Goal: Task Accomplishment & Management: Manage account settings

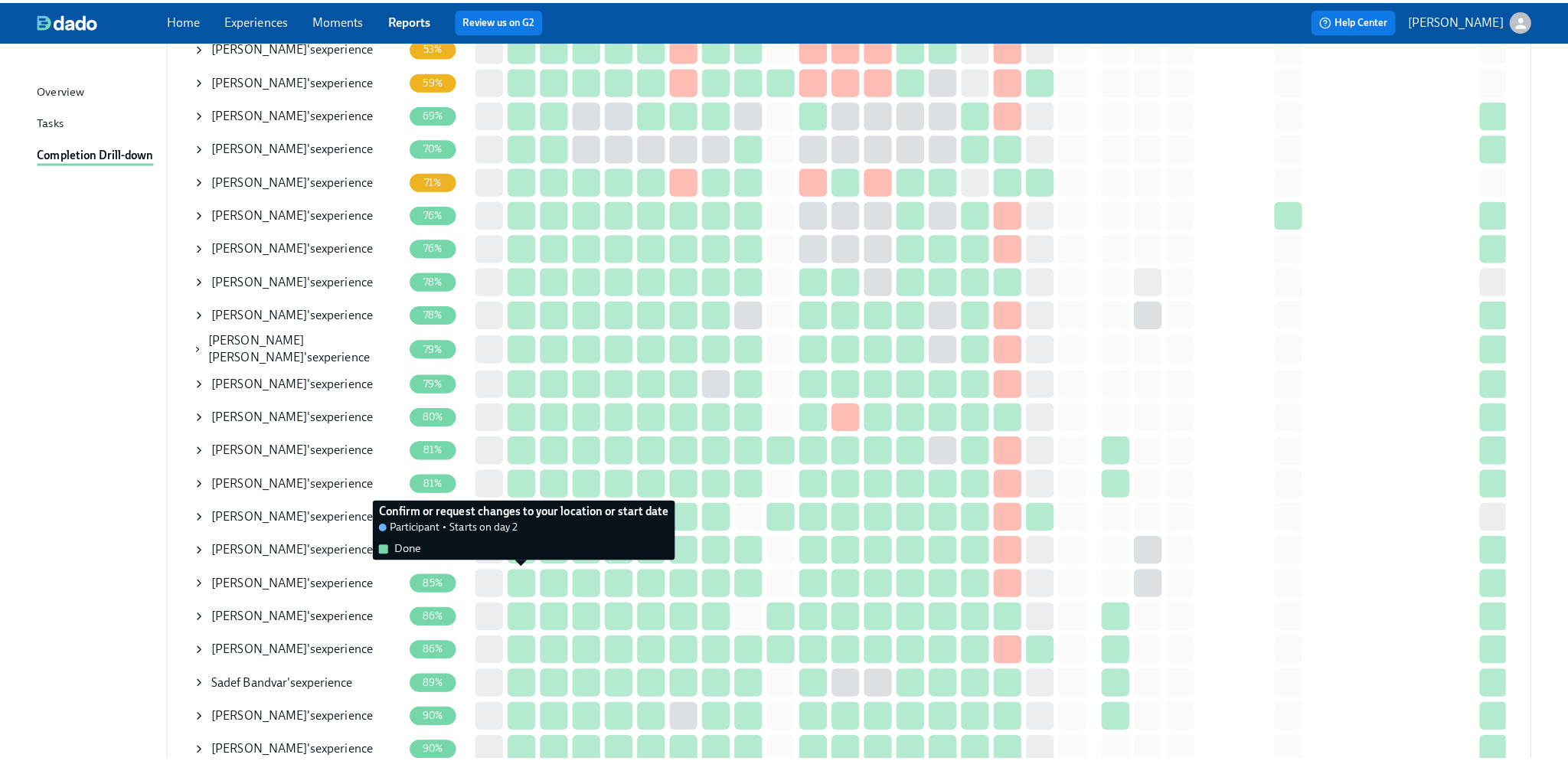
scroll to position [69, 0]
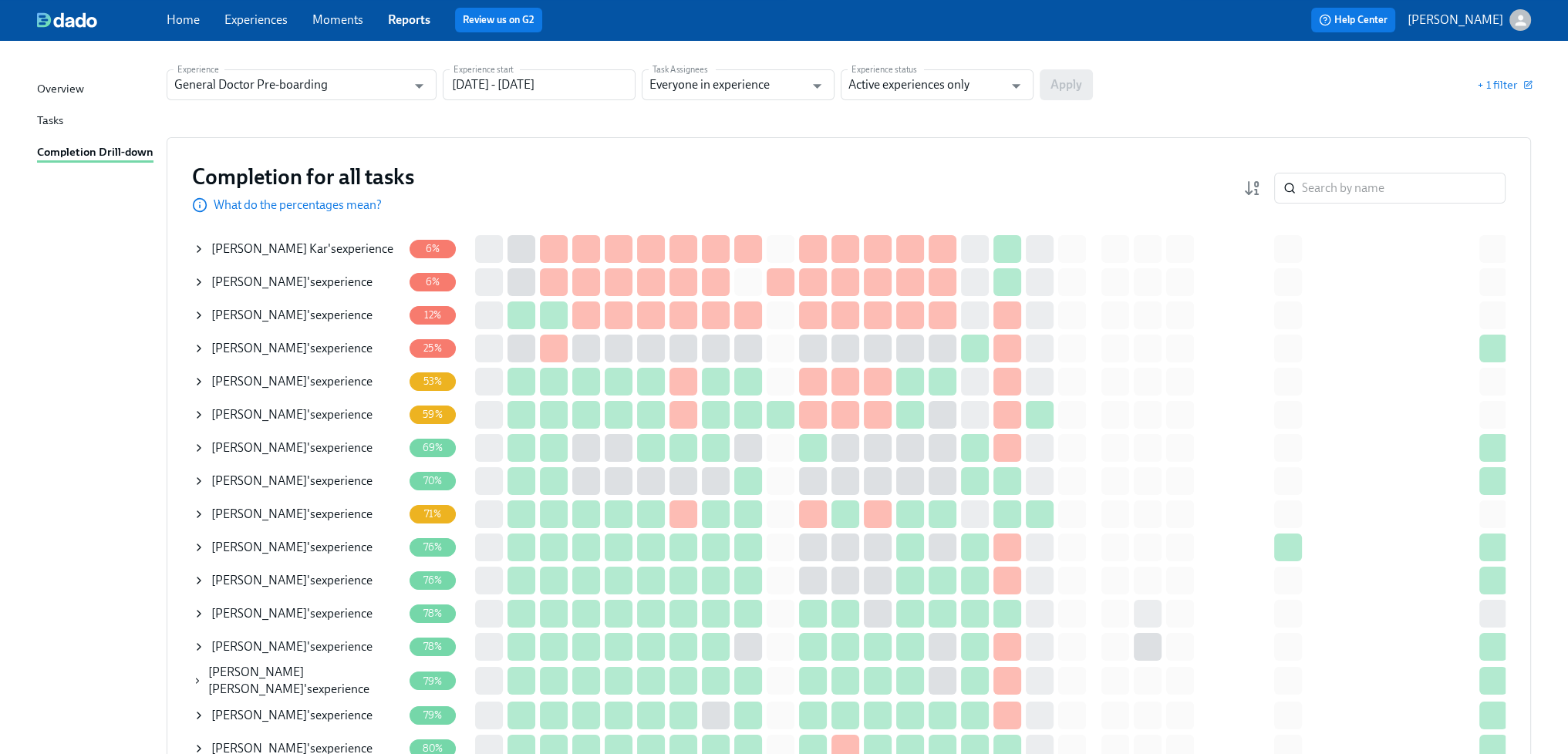
click at [326, 247] on div "[PERSON_NAME] 's experience" at bounding box center [302, 249] width 182 height 17
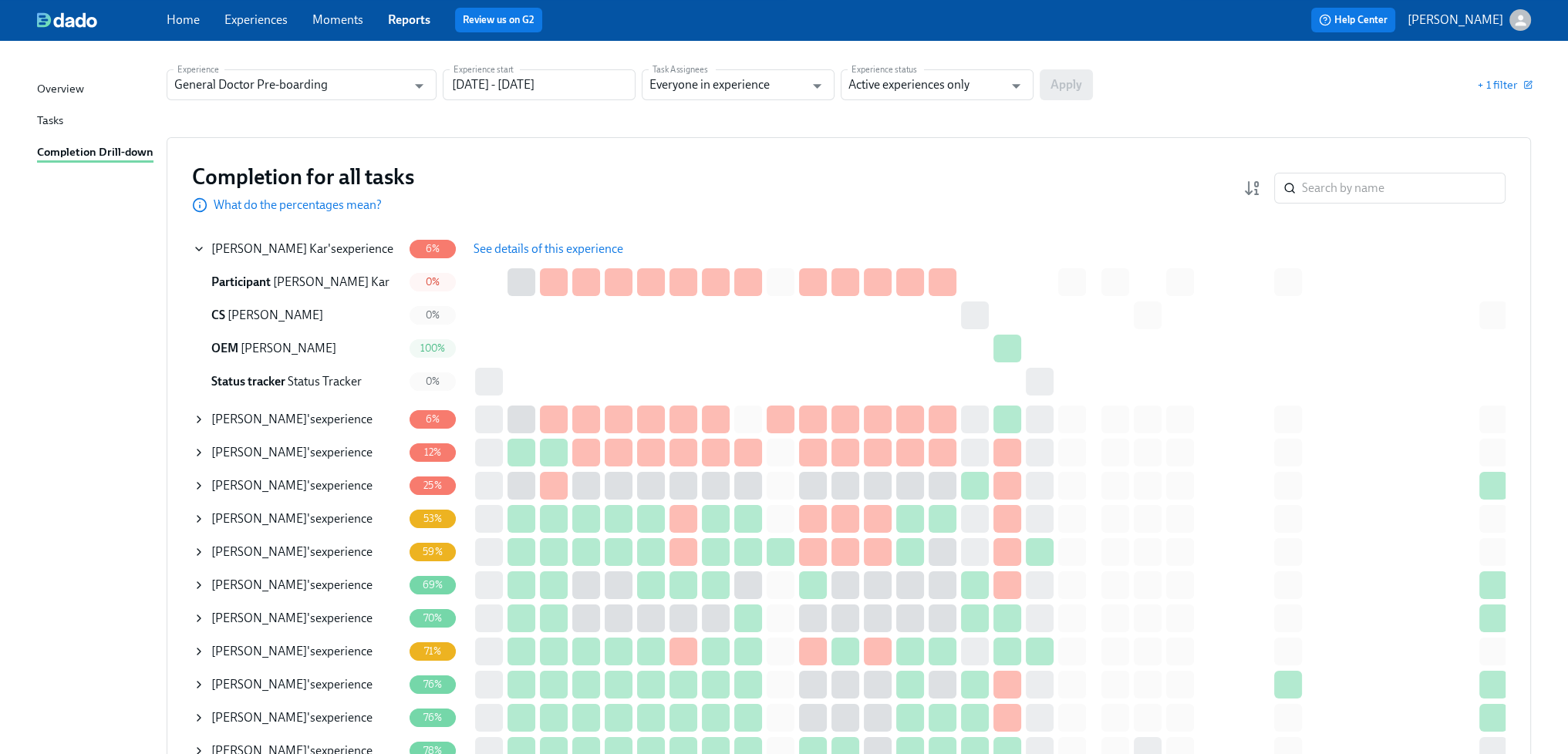
click at [505, 242] on span "See details of this experience" at bounding box center [547, 249] width 149 height 16
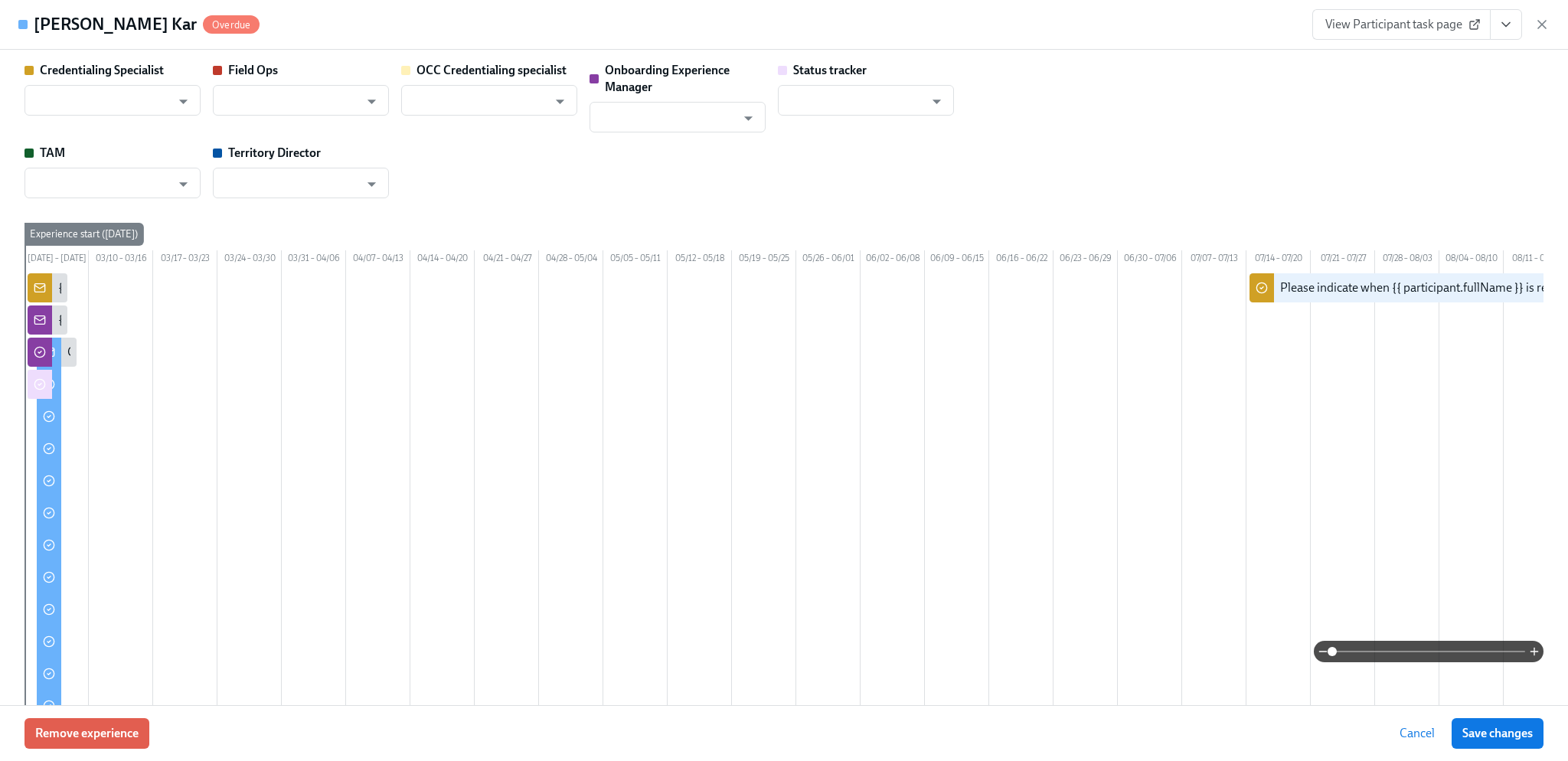
type input "[PERSON_NAME]"
type input "Dajana Erickson"
type input "Rachel Wicklander"
type input "Status Tracker"
type input "Roland Panganiban"
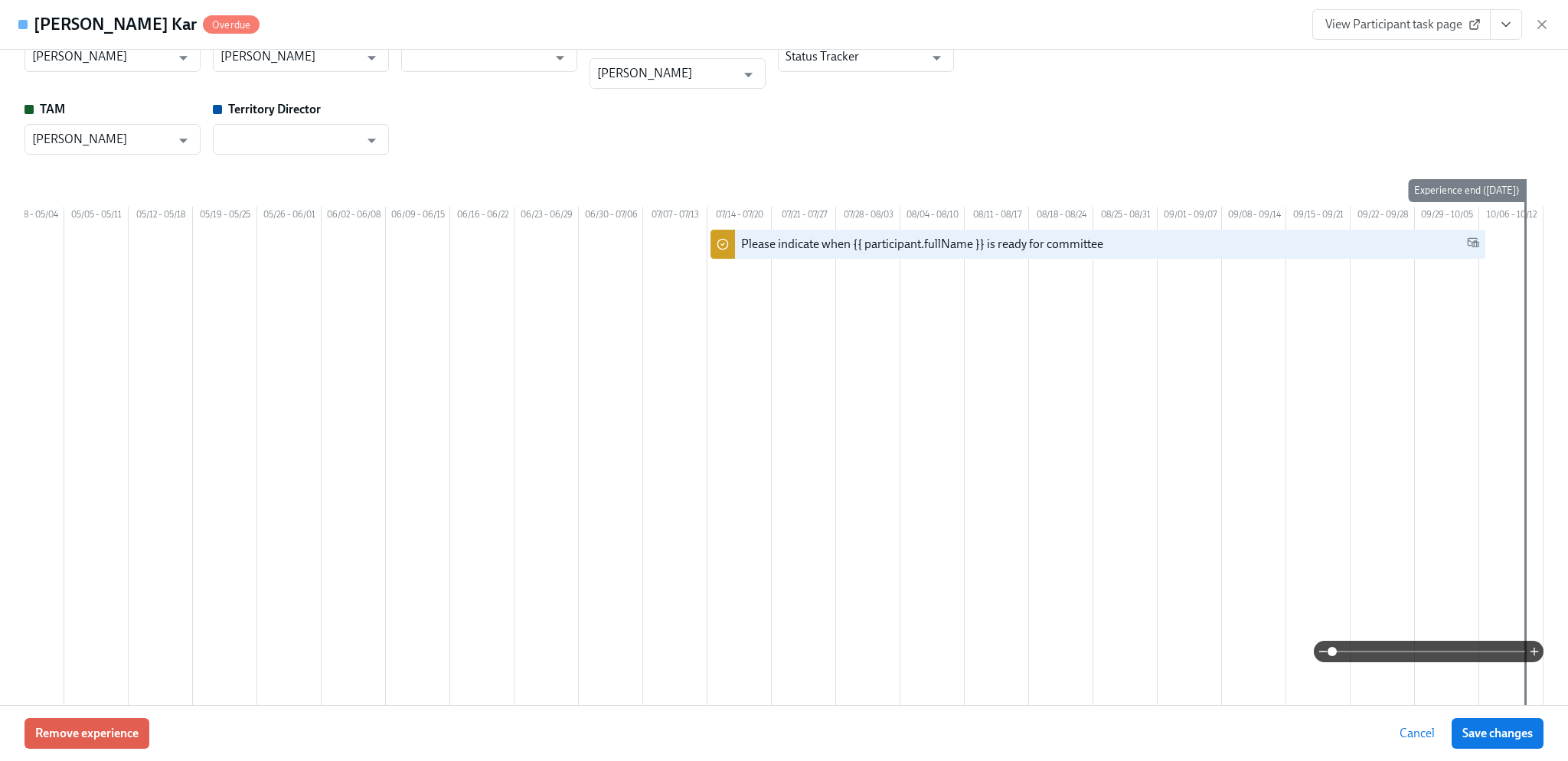
scroll to position [0, 0]
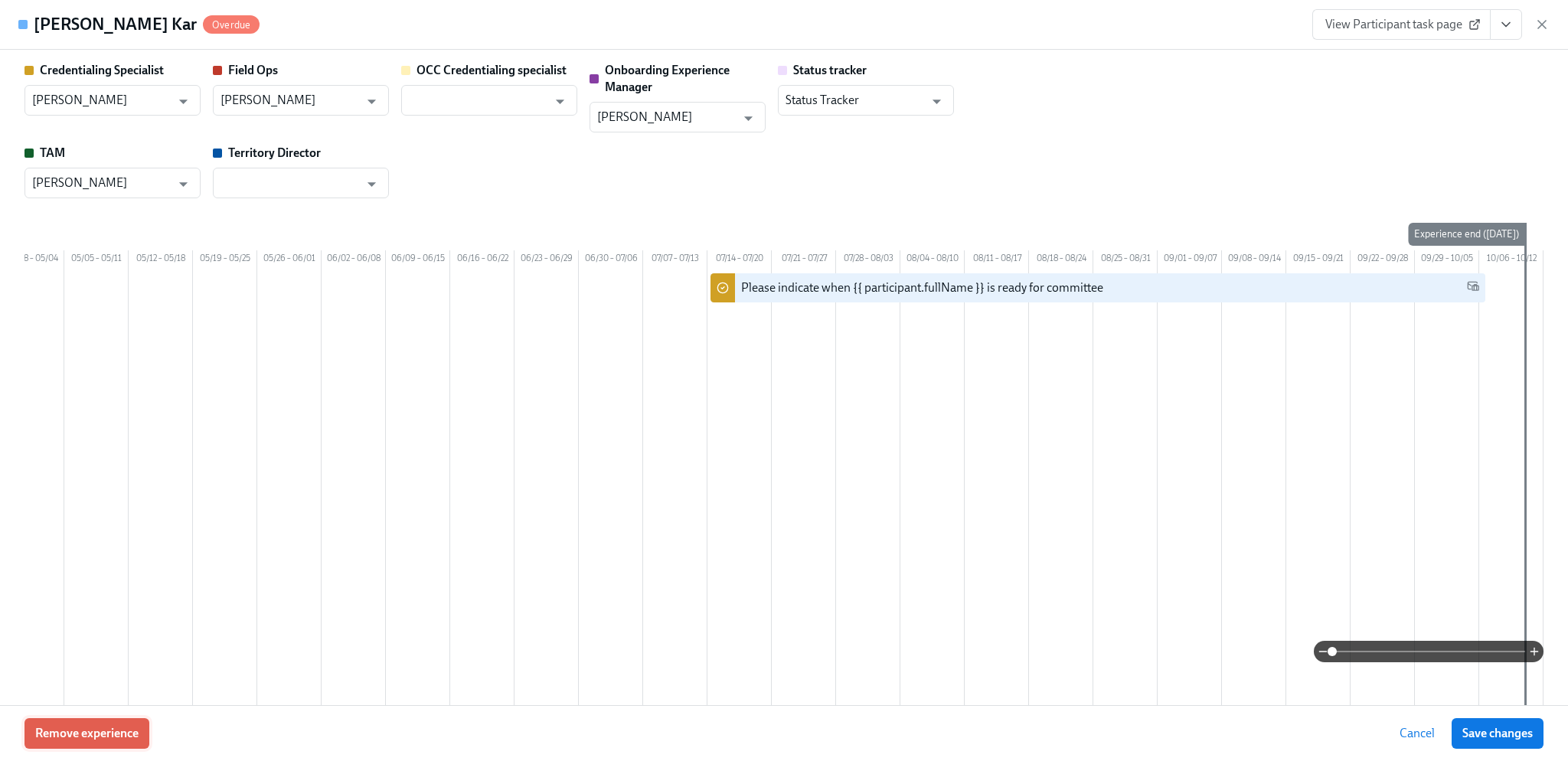
click at [118, 725] on span "Remove experience" at bounding box center [86, 733] width 104 height 15
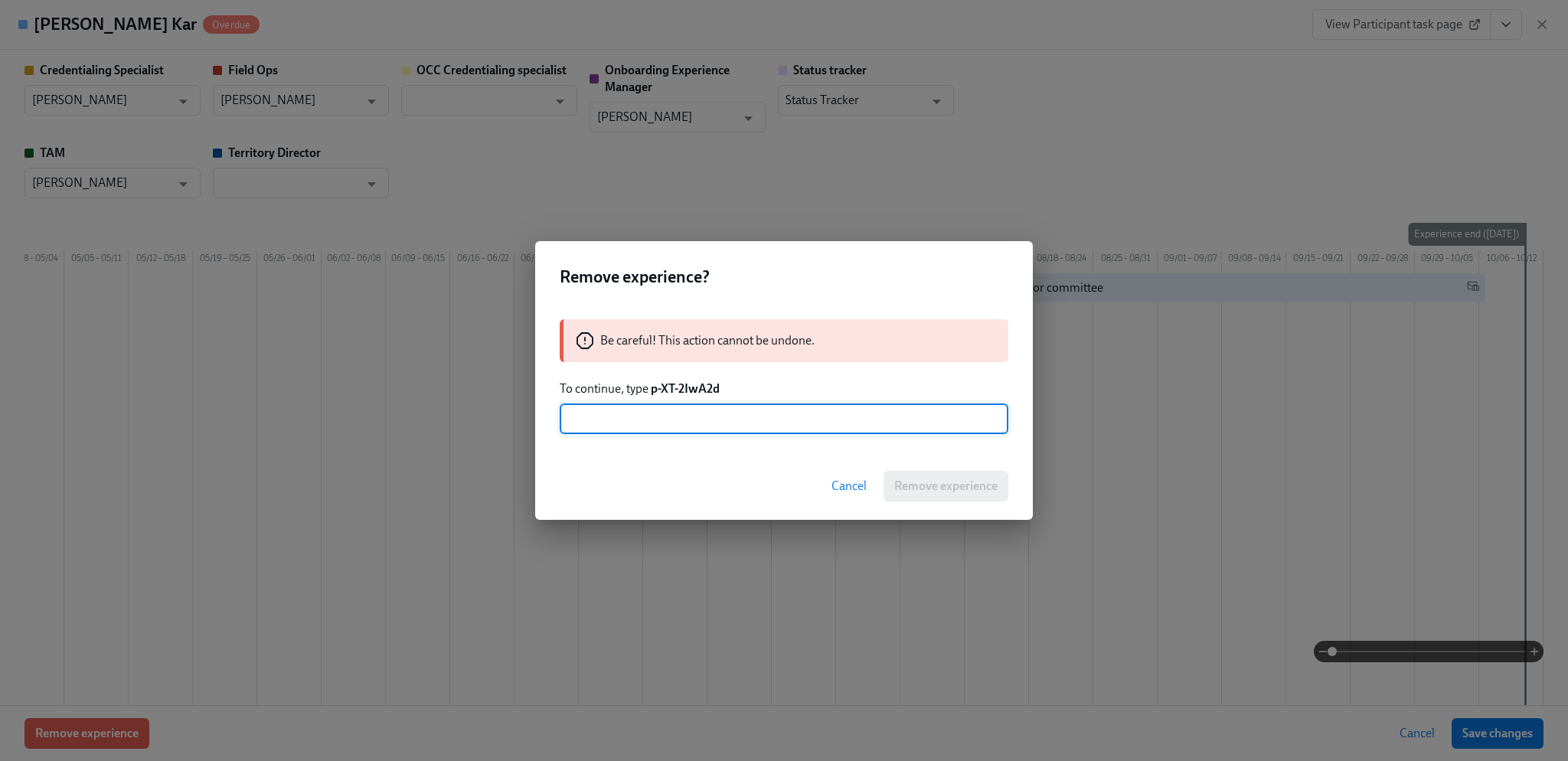
click at [733, 423] on input "text" at bounding box center [784, 419] width 448 height 31
click at [820, 414] on input "p-XT-2lwA2d" at bounding box center [784, 419] width 448 height 31
click at [919, 486] on div "Cancel Remove experience" at bounding box center [784, 486] width 498 height 68
click at [659, 421] on input "p-XT-2lwA2d" at bounding box center [784, 419] width 448 height 31
click at [676, 428] on input "p-XT-2lwA2d" at bounding box center [784, 419] width 448 height 31
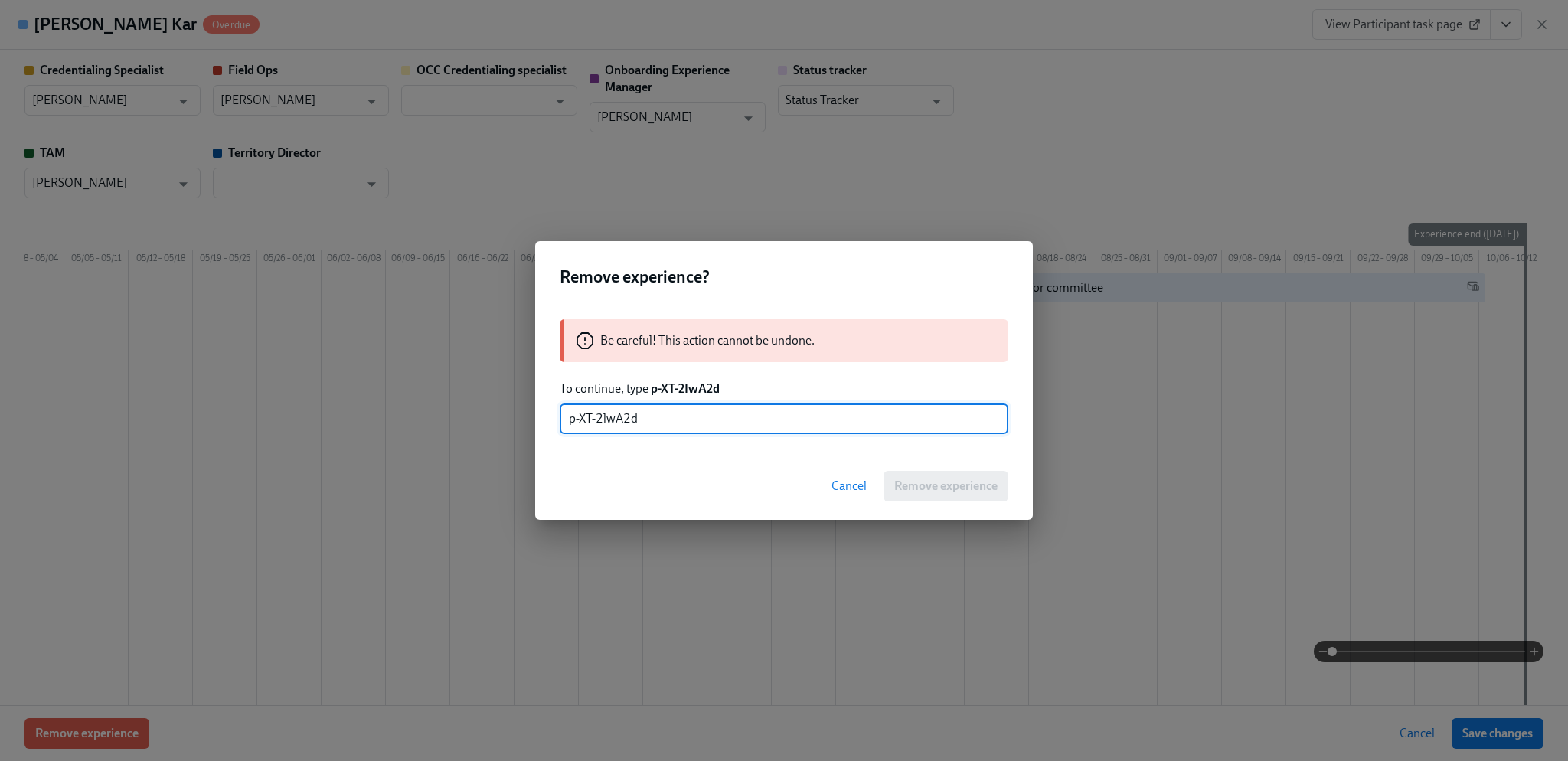
click at [757, 358] on div "Be careful! This action cannot be undone." at bounding box center [784, 341] width 448 height 43
click at [717, 337] on p "Be careful! This action cannot be undone." at bounding box center [707, 340] width 214 height 16
click at [925, 485] on div "Cancel Remove experience" at bounding box center [784, 486] width 498 height 68
click at [820, 412] on input "p-XT-2lwA2d" at bounding box center [784, 419] width 448 height 31
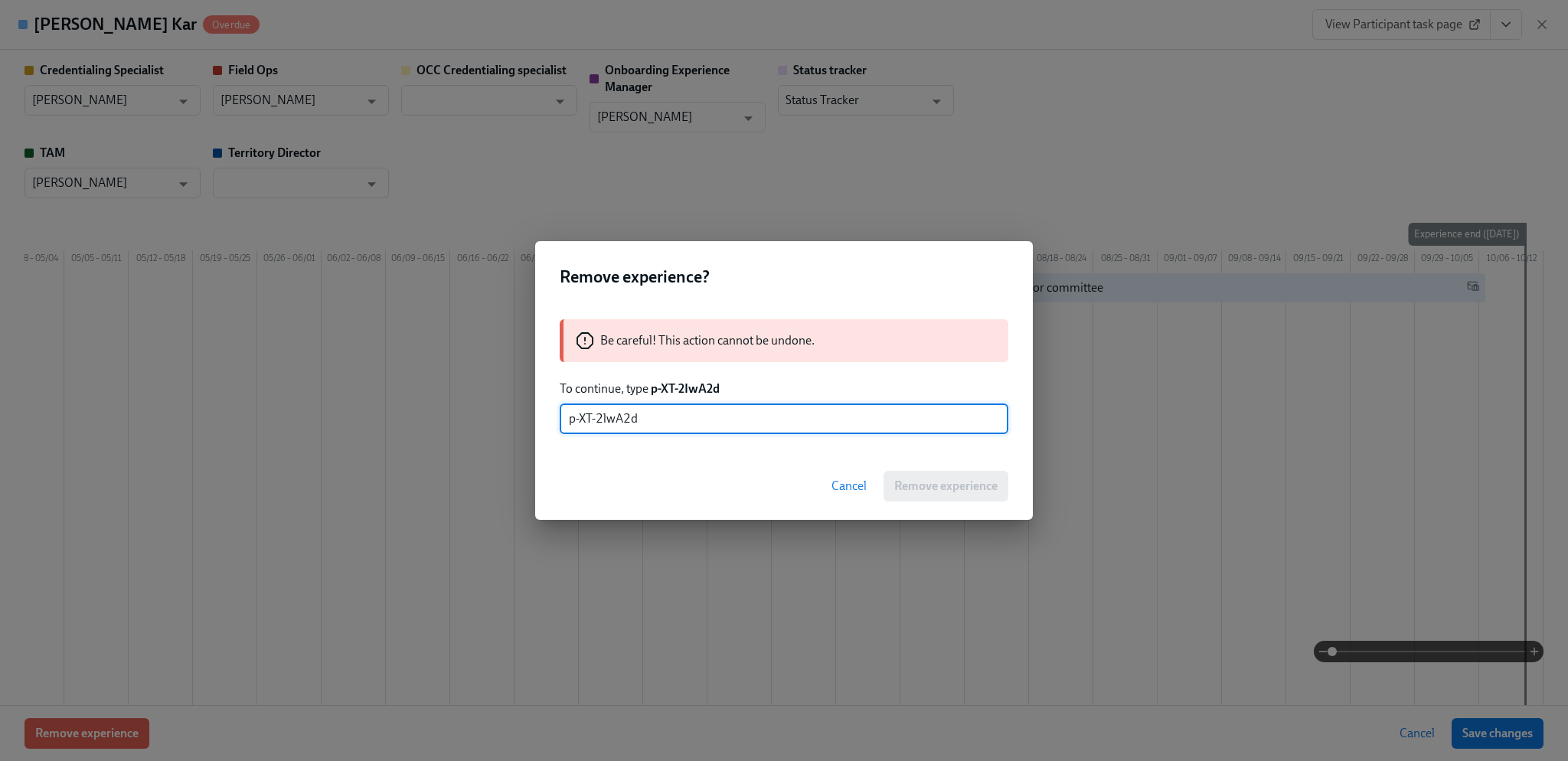
drag, startPoint x: 652, startPoint y: 414, endPoint x: 497, endPoint y: 414, distance: 155.0
click at [500, 415] on div "Remove experience? Be careful! This action cannot be undone. To continue, type …" at bounding box center [784, 380] width 1568 height 761
type input "p-XT-2lwA2d"
drag, startPoint x: 947, startPoint y: 477, endPoint x: 955, endPoint y: 489, distance: 14.4
click at [950, 483] on div "Cancel Remove experience" at bounding box center [784, 486] width 498 height 68
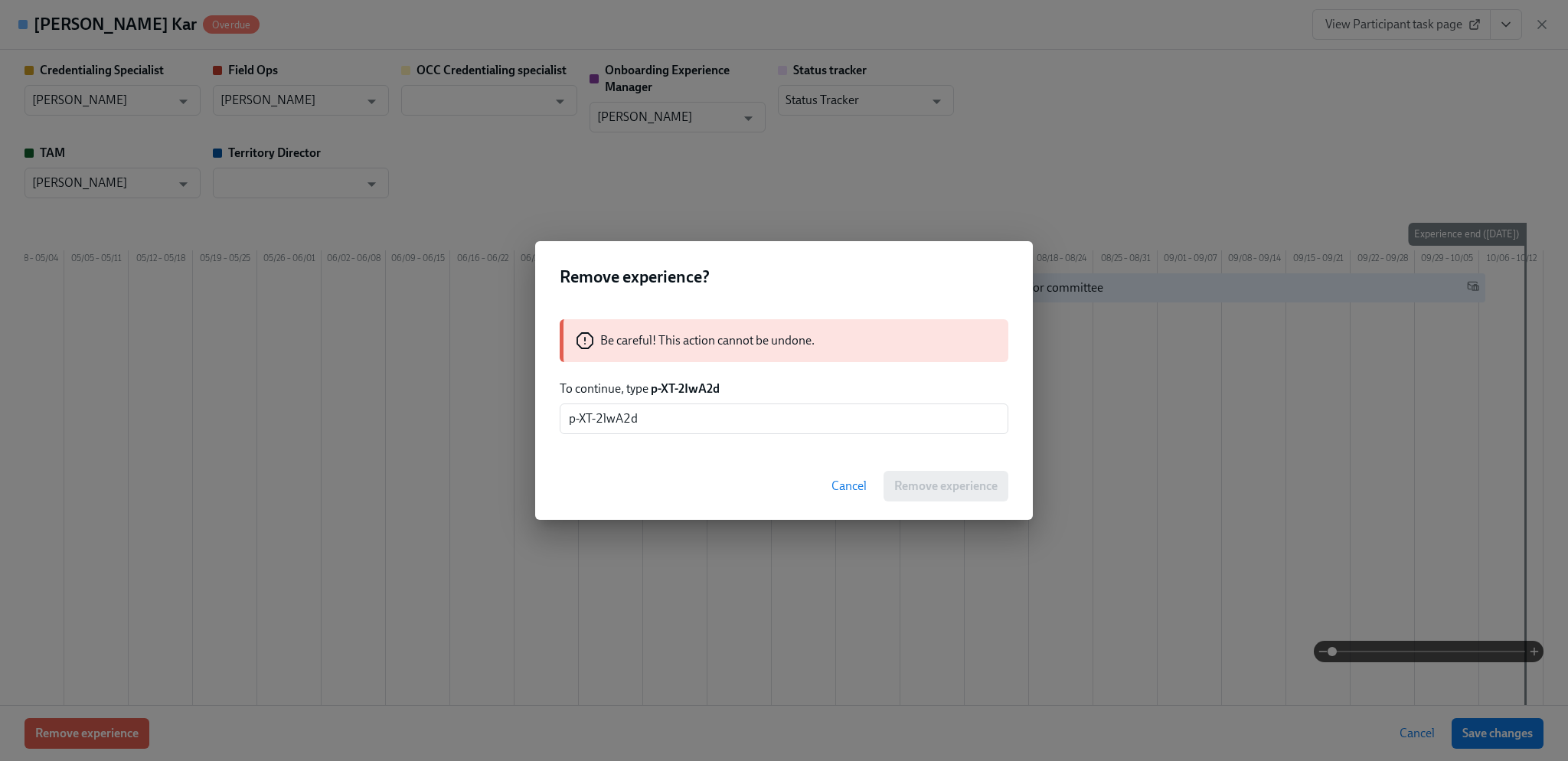
click at [953, 498] on div "Cancel Remove experience" at bounding box center [784, 486] width 498 height 68
click at [944, 489] on div "Cancel Remove experience" at bounding box center [784, 486] width 498 height 68
click at [834, 380] on p "To continue, type p-XT-2IwA2d" at bounding box center [784, 388] width 448 height 16
click at [841, 414] on input "p-XT-2lwA2d" at bounding box center [784, 419] width 448 height 31
click at [752, 418] on input "p-XT-2lwA2d" at bounding box center [784, 419] width 448 height 31
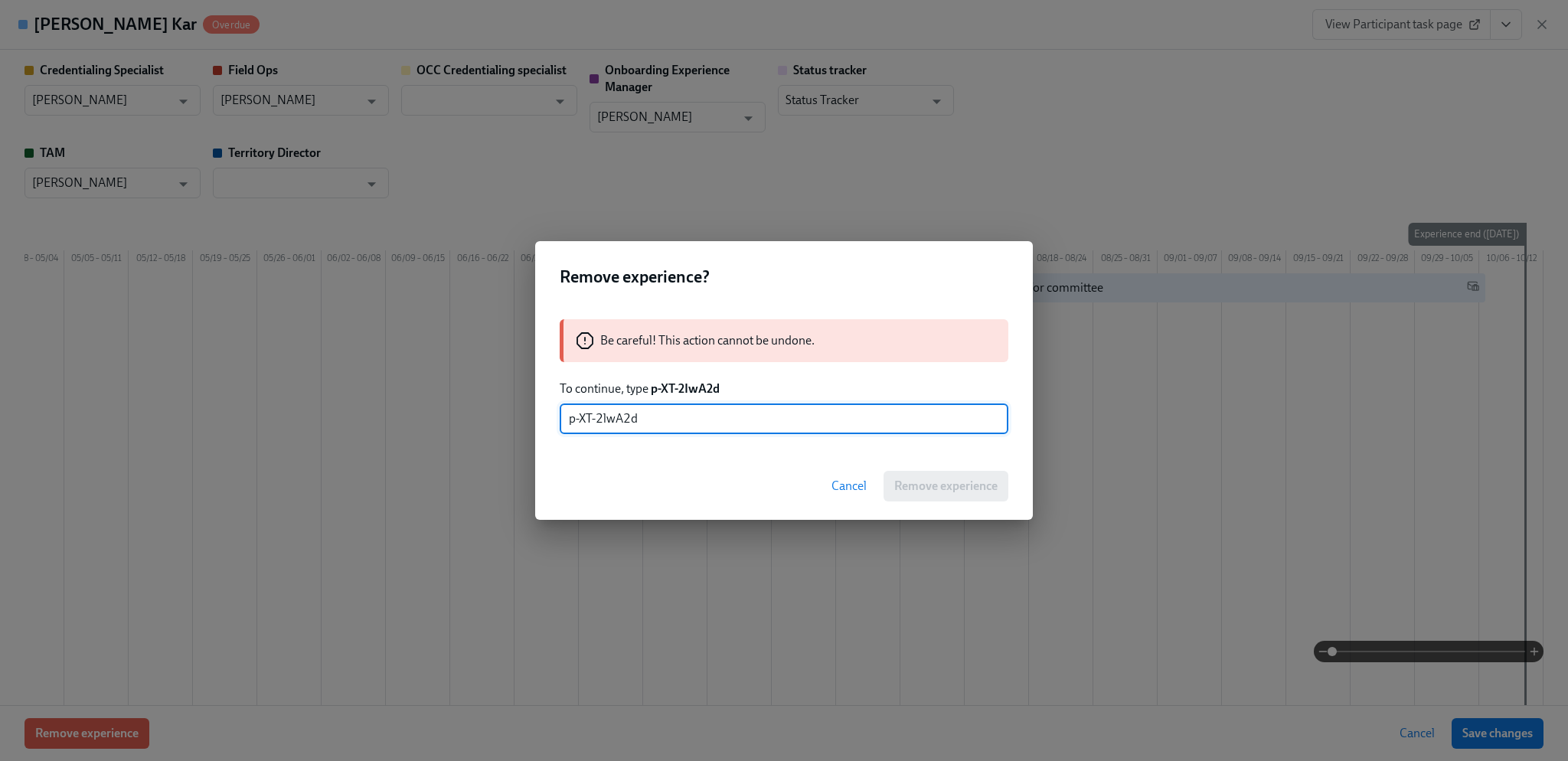
click at [846, 480] on span "Cancel" at bounding box center [848, 486] width 35 height 15
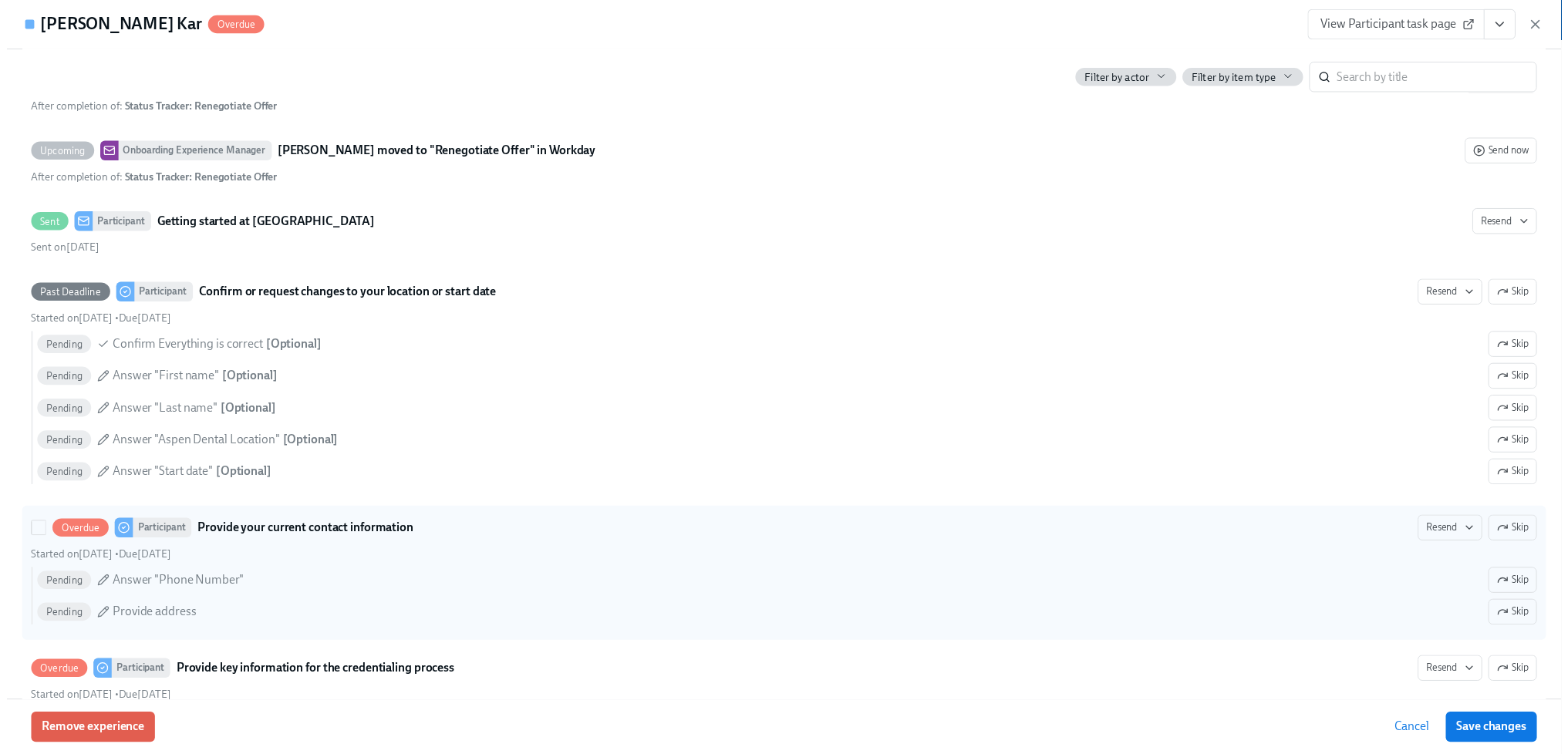
scroll to position [1178, 0]
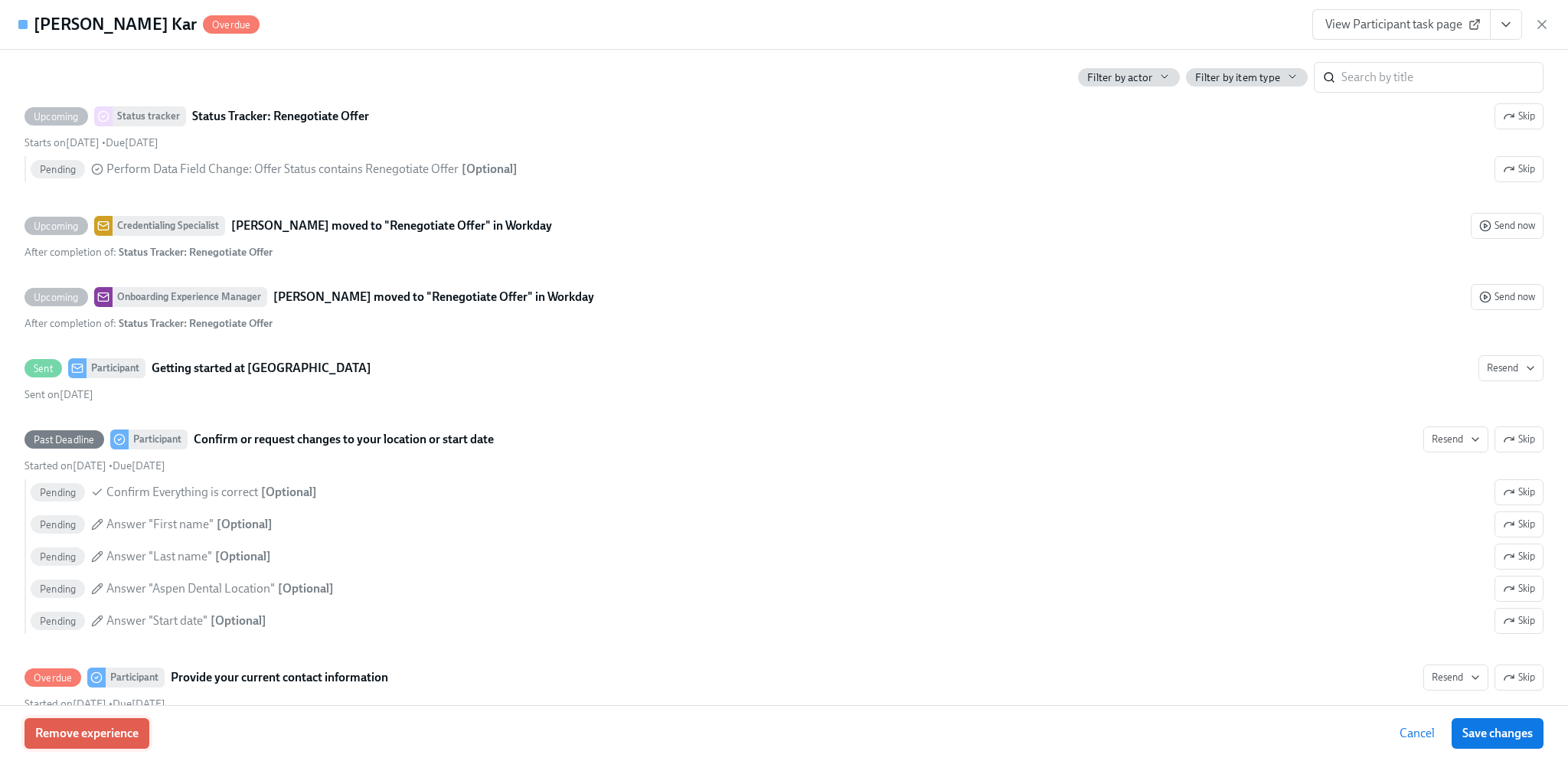
click at [116, 733] on span "Remove experience" at bounding box center [86, 733] width 104 height 15
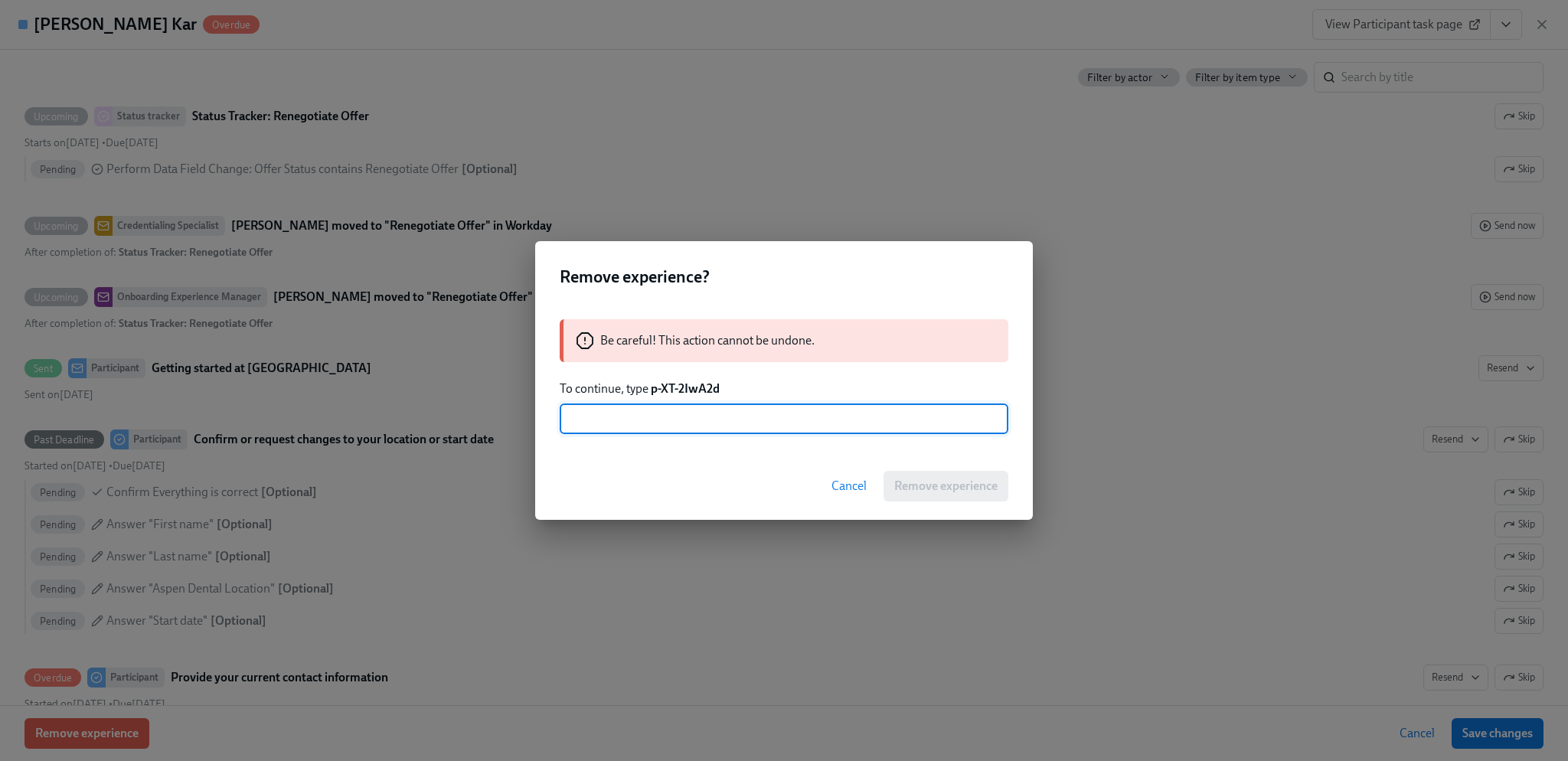
click at [757, 426] on input "text" at bounding box center [784, 419] width 448 height 31
type input "p-XT-2IwA2d"
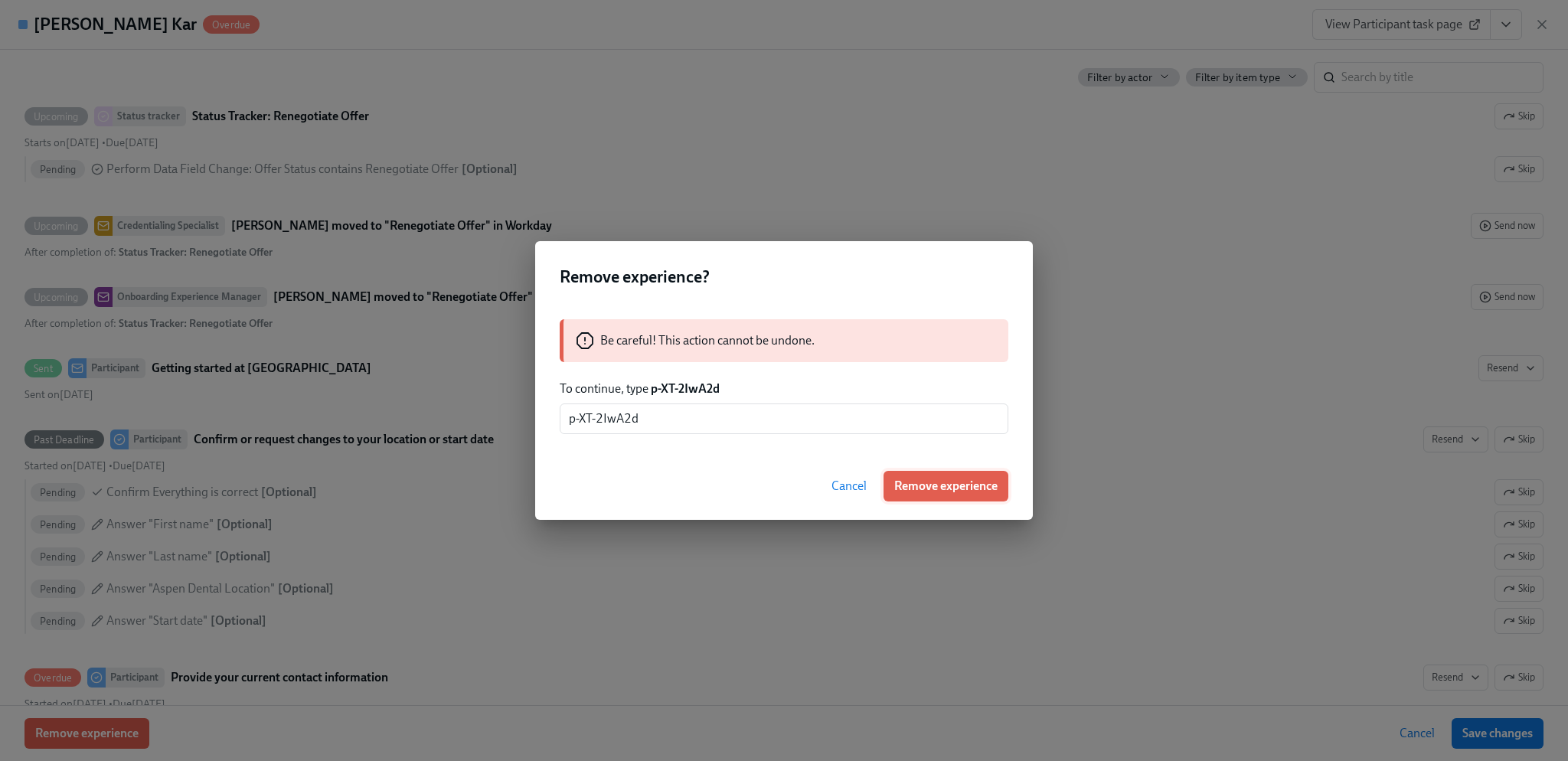
click at [947, 483] on span "Remove experience" at bounding box center [945, 486] width 104 height 15
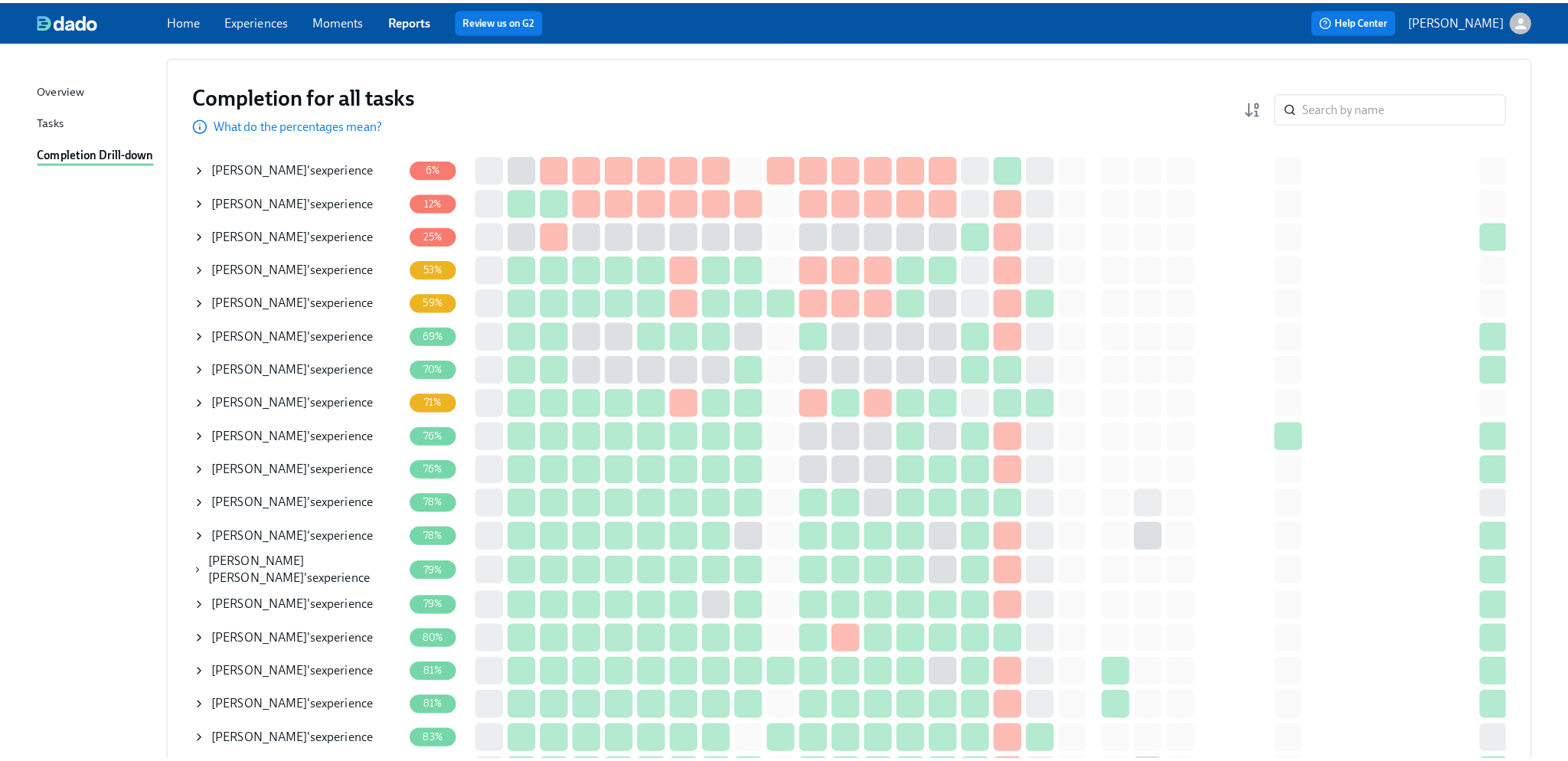
scroll to position [112, 0]
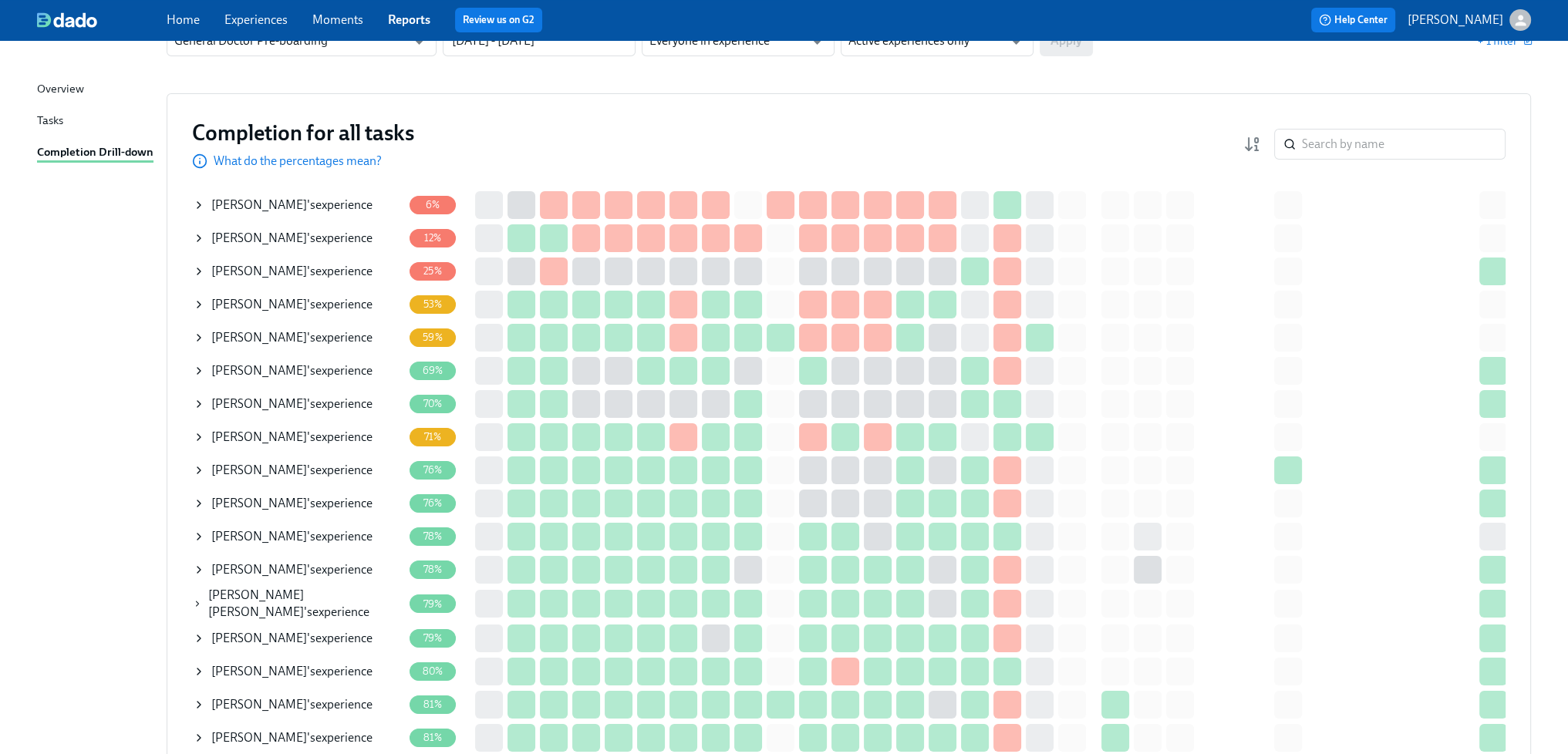
click at [296, 437] on div "Maxwell Danso 's experience" at bounding box center [292, 436] width 161 height 17
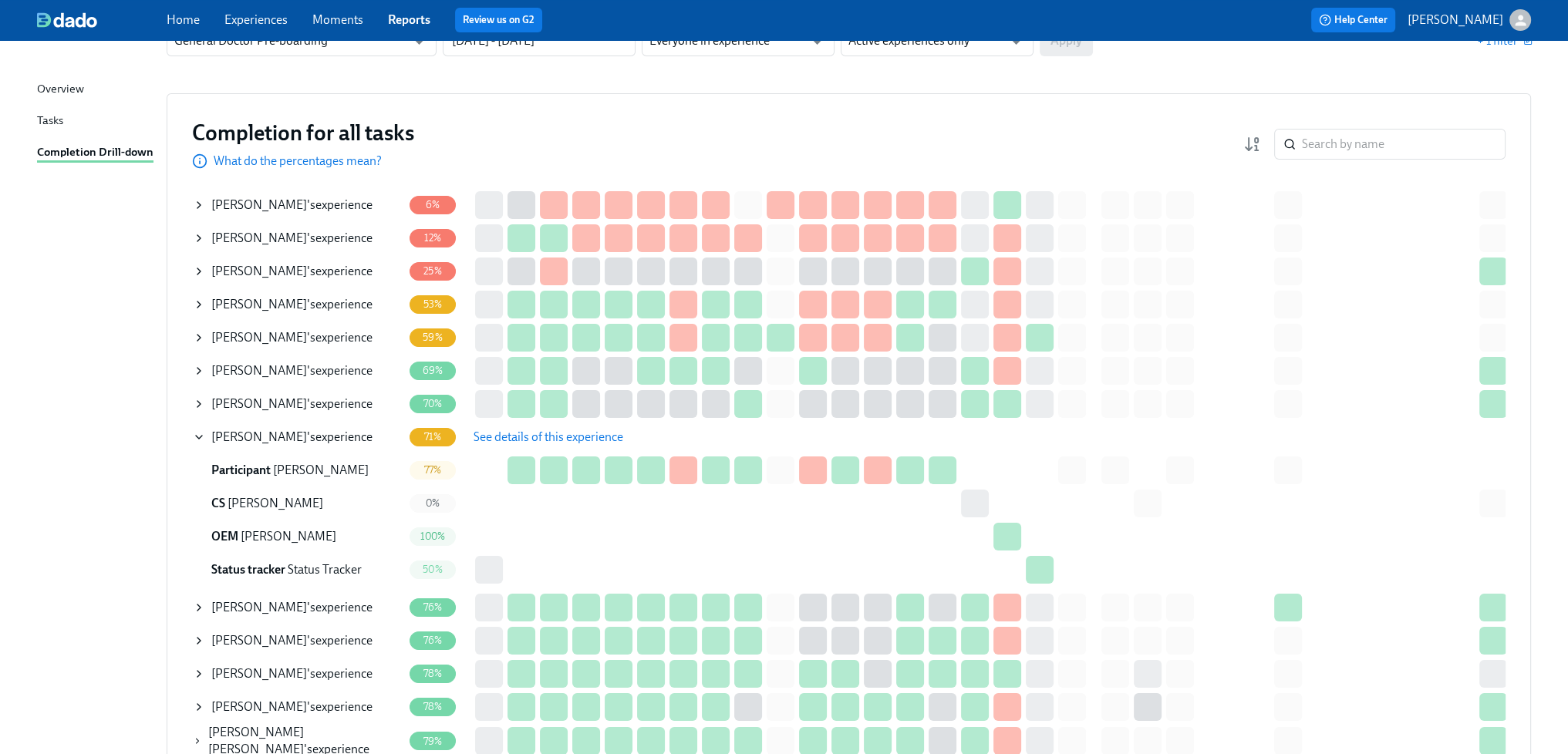
click at [507, 438] on span "See details of this experience" at bounding box center [547, 437] width 149 height 16
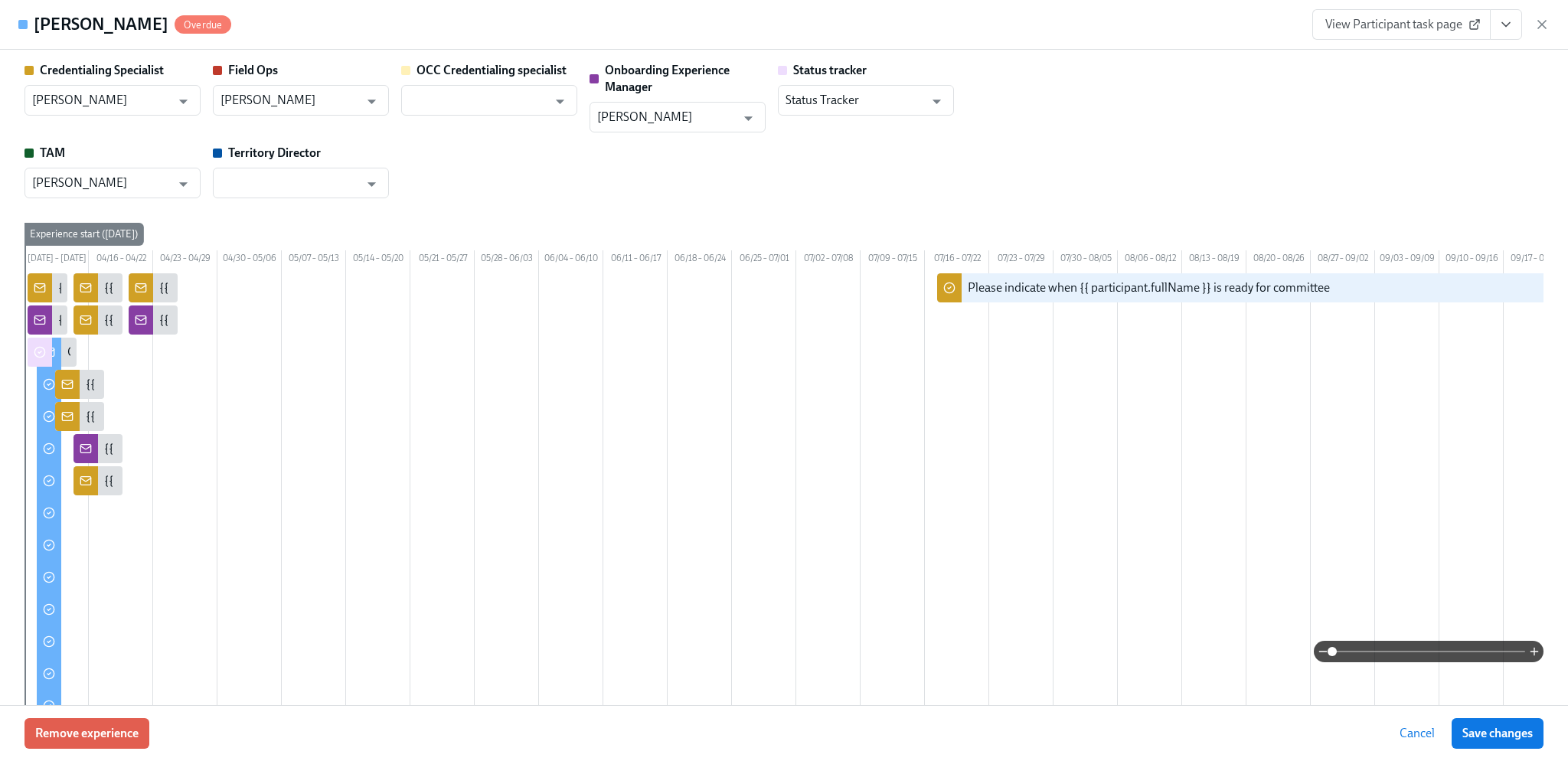
type input "[PERSON_NAME]"
type input "Fauziya Abdul Rab"
type input "Tobie Sheperd"
type input "Status Tracker"
type input "Marissa Jewell"
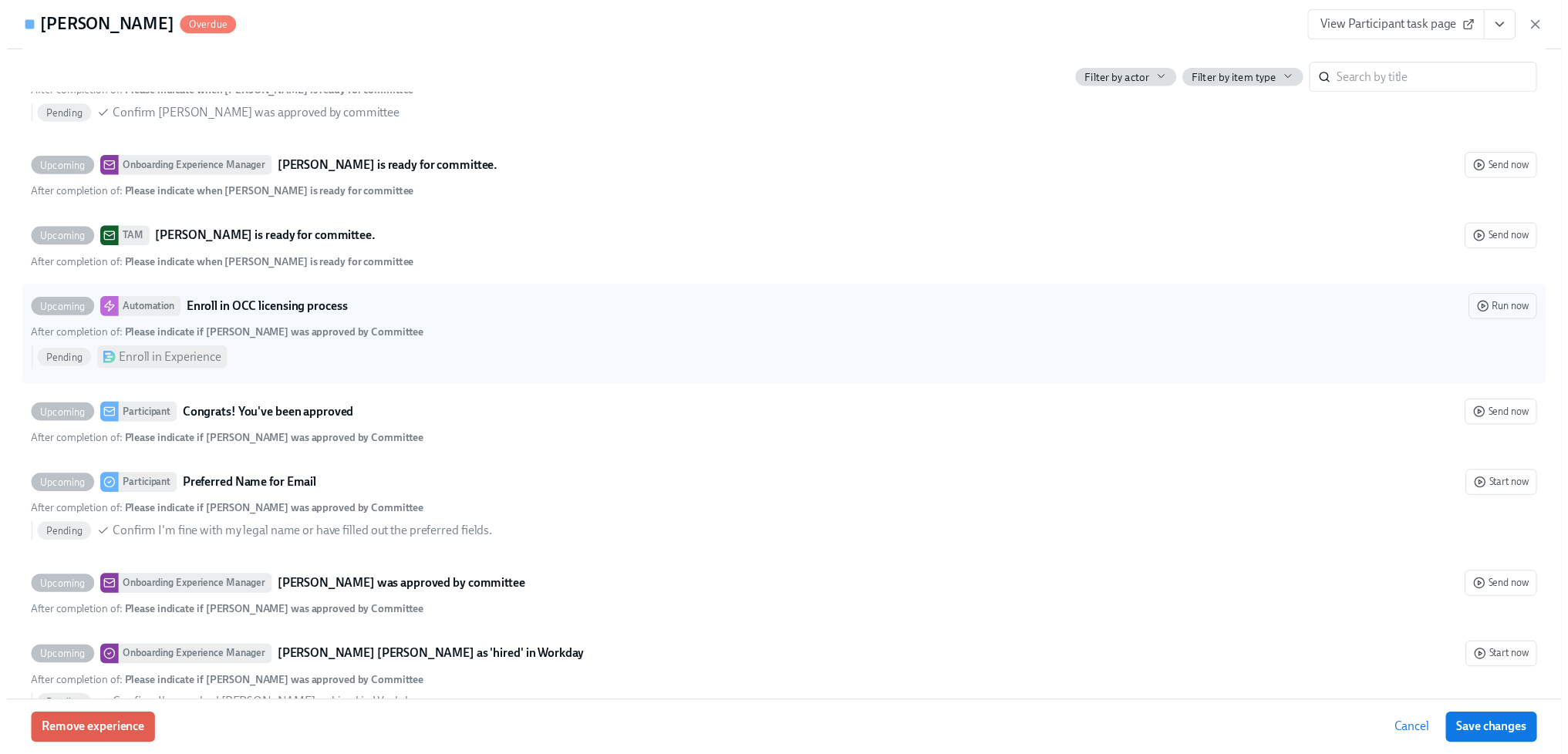
scroll to position [4801, 0]
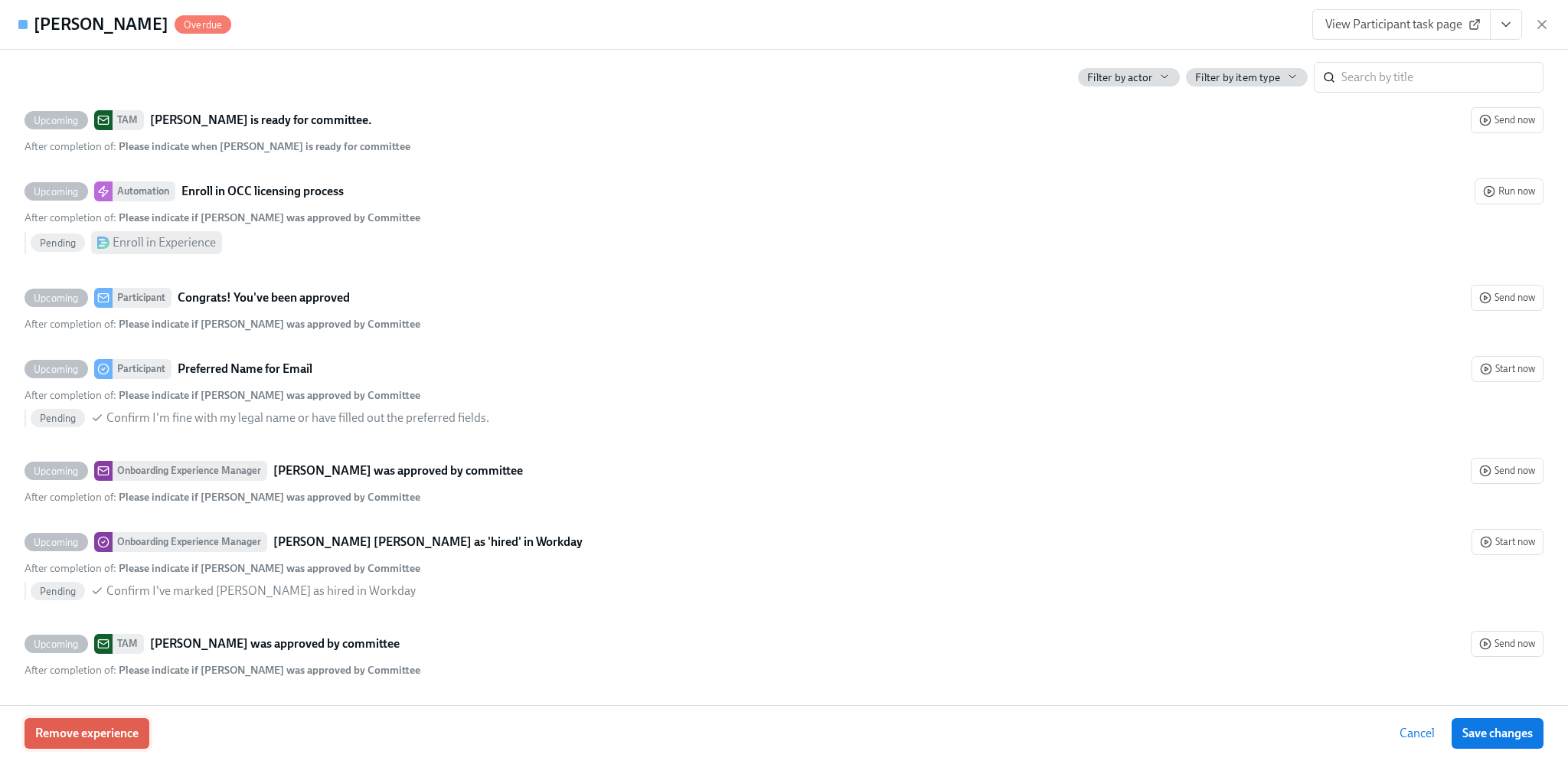
click at [110, 726] on span "Remove experience" at bounding box center [86, 733] width 104 height 15
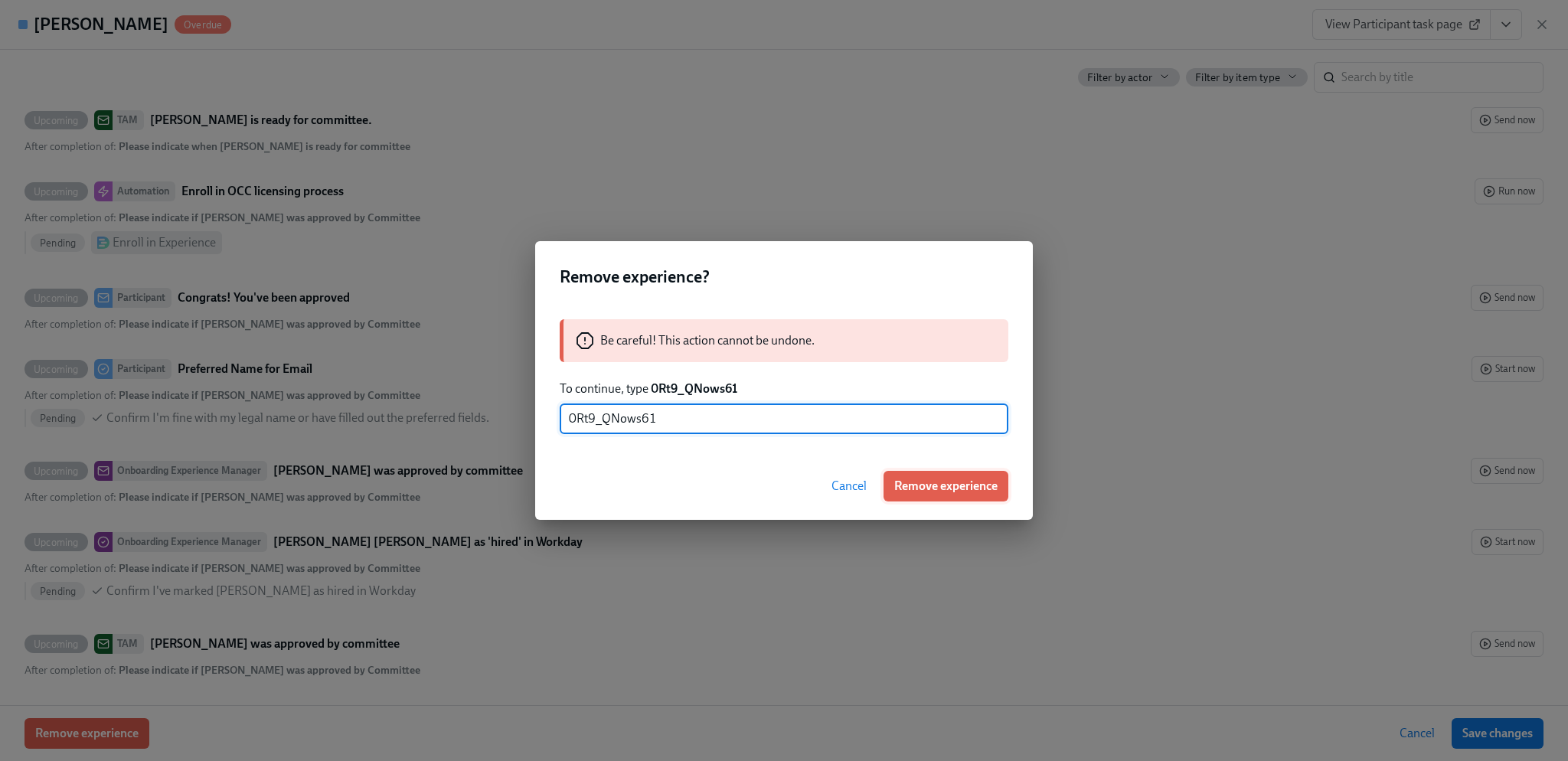
type input "0Rt9_QNows61"
click at [949, 489] on span "Remove experience" at bounding box center [945, 486] width 104 height 15
